Goal: Navigation & Orientation: Understand site structure

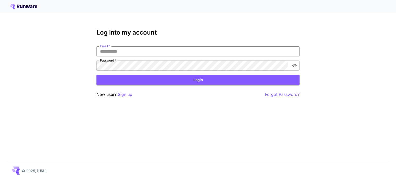
click at [234, 50] on input "Email   *" at bounding box center [198, 51] width 203 height 10
type input "**********"
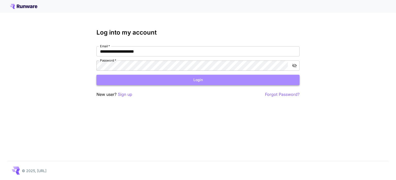
click at [164, 79] on button "Login" at bounding box center [198, 80] width 203 height 10
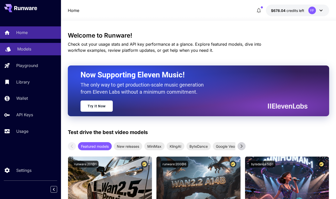
click at [23, 49] on p "Models" at bounding box center [24, 49] width 14 height 6
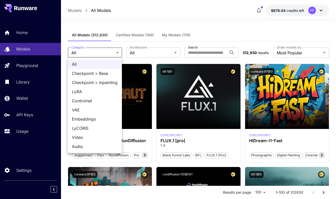
click at [143, 55] on div at bounding box center [168, 99] width 336 height 199
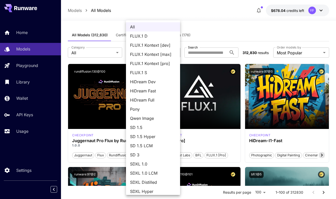
click at [204, 30] on div at bounding box center [168, 99] width 336 height 199
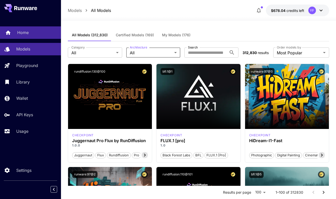
click at [23, 34] on p "Home" at bounding box center [22, 32] width 11 height 6
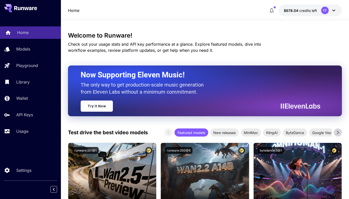
click at [33, 36] on link "Home" at bounding box center [30, 32] width 61 height 12
click at [23, 3] on div at bounding box center [30, 8] width 61 height 16
click at [23, 10] on icon at bounding box center [25, 8] width 23 height 4
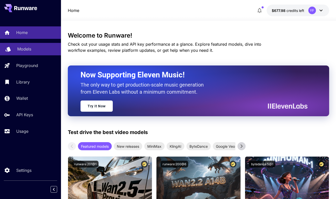
click at [11, 52] on div at bounding box center [8, 49] width 6 height 6
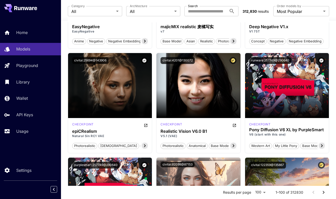
scroll to position [1090, 0]
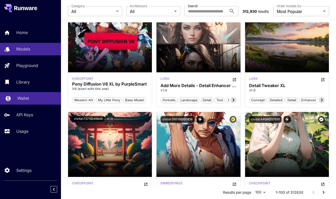
click at [21, 98] on p "Wallet" at bounding box center [23, 98] width 12 height 6
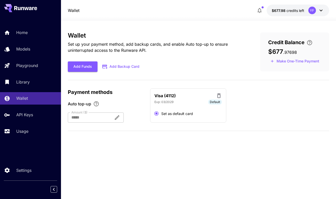
click at [21, 89] on div "Home Models Playground Library Wallet API Keys Usage" at bounding box center [30, 81] width 61 height 111
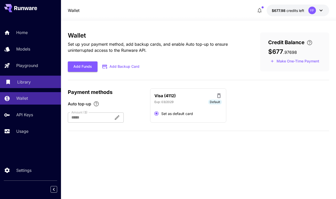
click at [27, 79] on p "Library" at bounding box center [23, 82] width 13 height 6
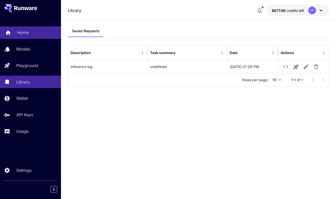
click at [16, 37] on link "Home" at bounding box center [30, 32] width 61 height 12
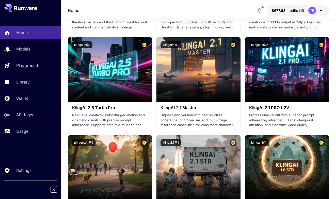
scroll to position [310, 0]
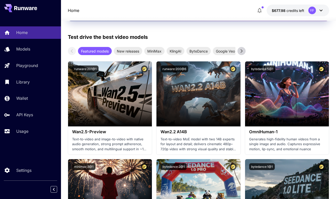
scroll to position [178, 0]
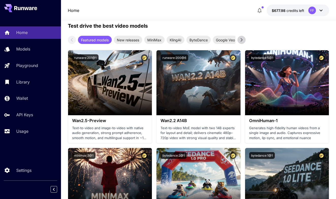
scroll to position [79, 0]
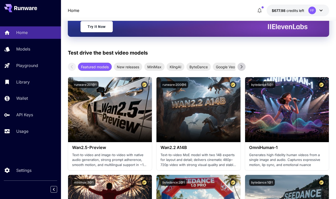
click at [240, 69] on icon at bounding box center [242, 67] width 8 height 8
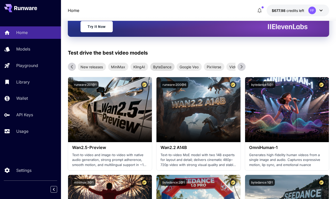
click at [161, 68] on span "ByteDance" at bounding box center [162, 66] width 24 height 5
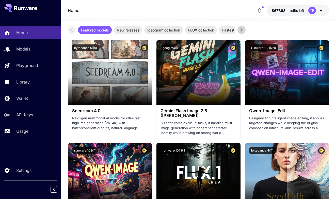
scroll to position [245, 0]
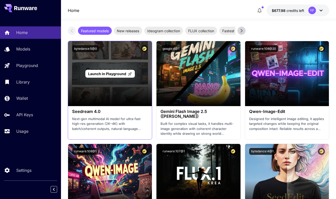
click at [99, 96] on div "Launch in Playground" at bounding box center [110, 73] width 84 height 65
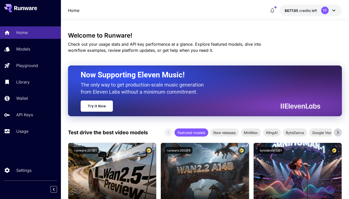
click at [90, 39] on h3 "Welcome to Runware!" at bounding box center [205, 35] width 274 height 7
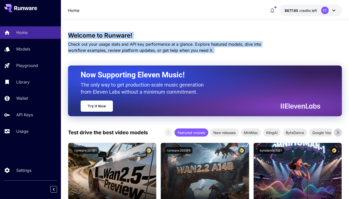
drag, startPoint x: 90, startPoint y: 39, endPoint x: 90, endPoint y: 42, distance: 3.6
click at [90, 42] on div "Welcome to Runware! Check out your usage stats and API key performance at a gla…" at bounding box center [205, 42] width 274 height 21
click at [90, 42] on span "Check out your usage stats and API key performance at a glance. Explore feature…" at bounding box center [165, 47] width 194 height 11
